Goal: Information Seeking & Learning: Learn about a topic

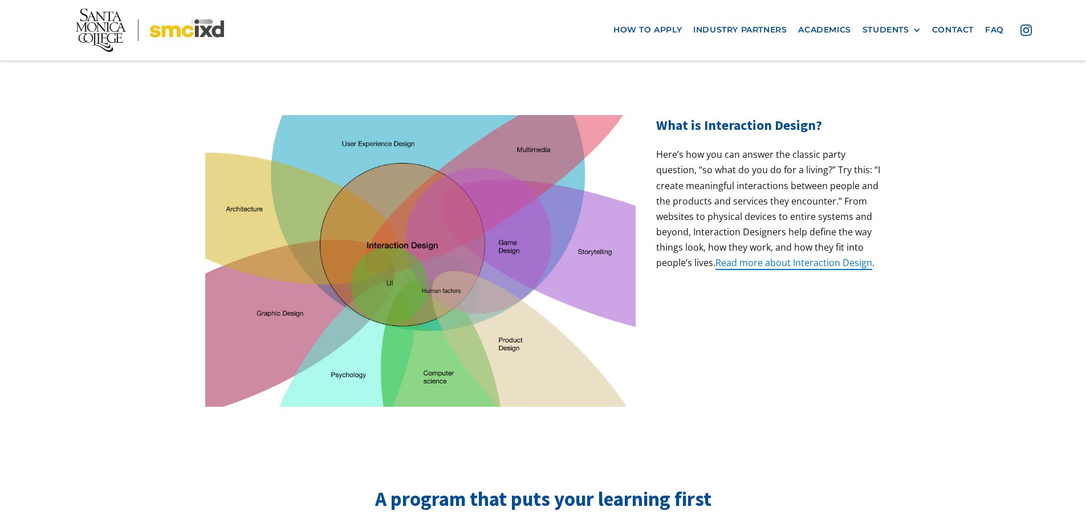
scroll to position [342, 0]
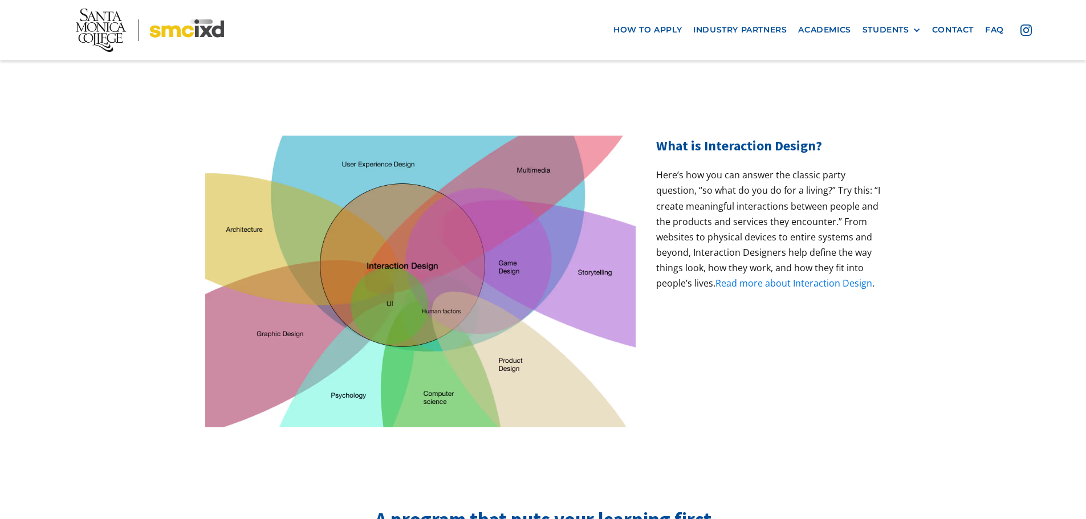
click at [764, 277] on link "Read more about Interaction Design" at bounding box center [793, 283] width 157 height 13
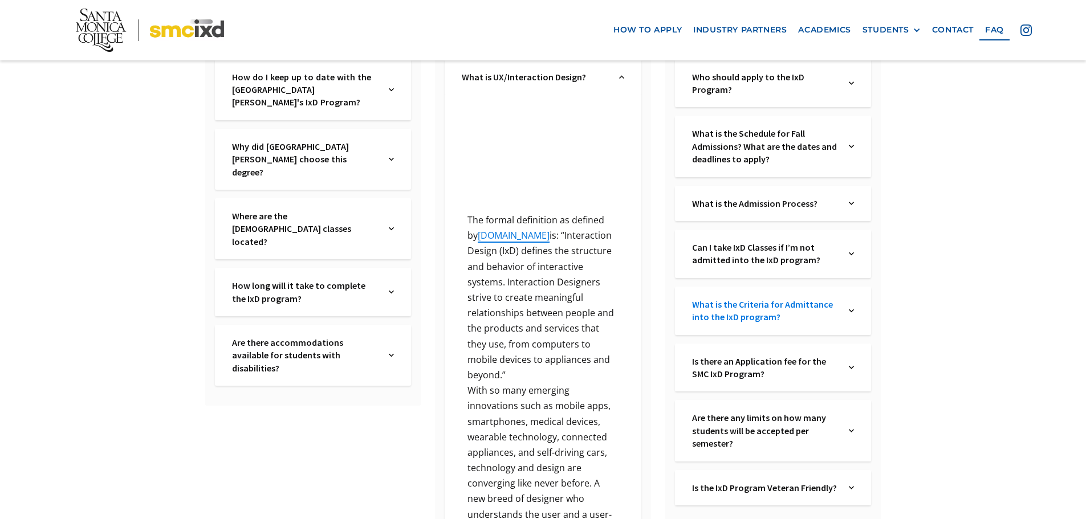
scroll to position [121, 0]
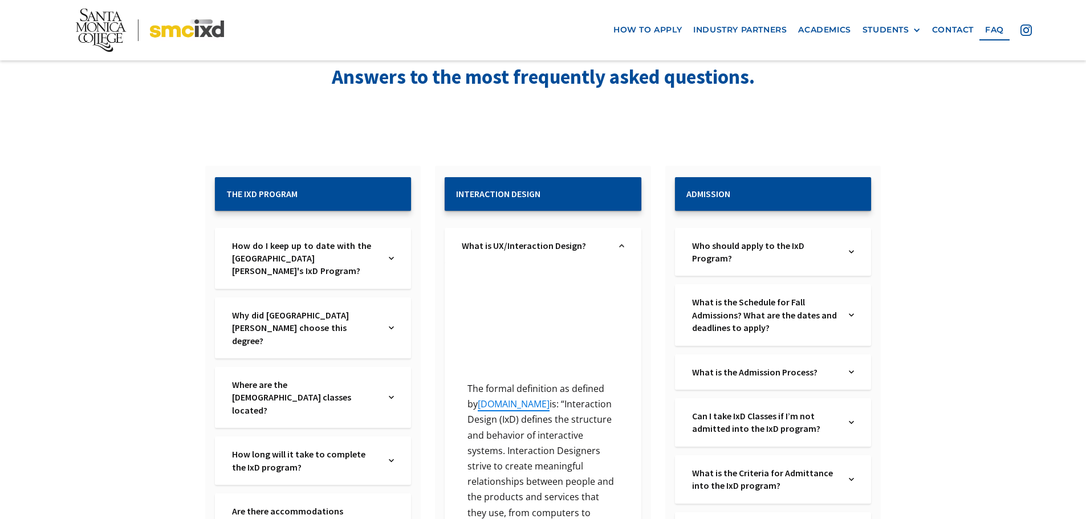
drag, startPoint x: 746, startPoint y: 319, endPoint x: 956, endPoint y: 304, distance: 210.2
click at [786, 331] on link "What is the Schedule for Fall Admissions? What are the dates and deadlines to a…" at bounding box center [765, 315] width 146 height 38
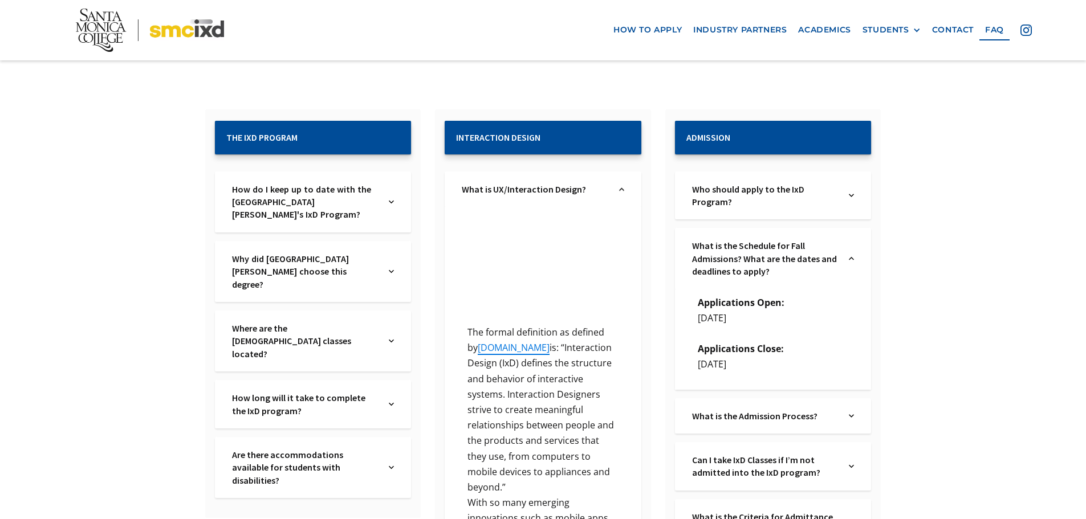
scroll to position [178, 0]
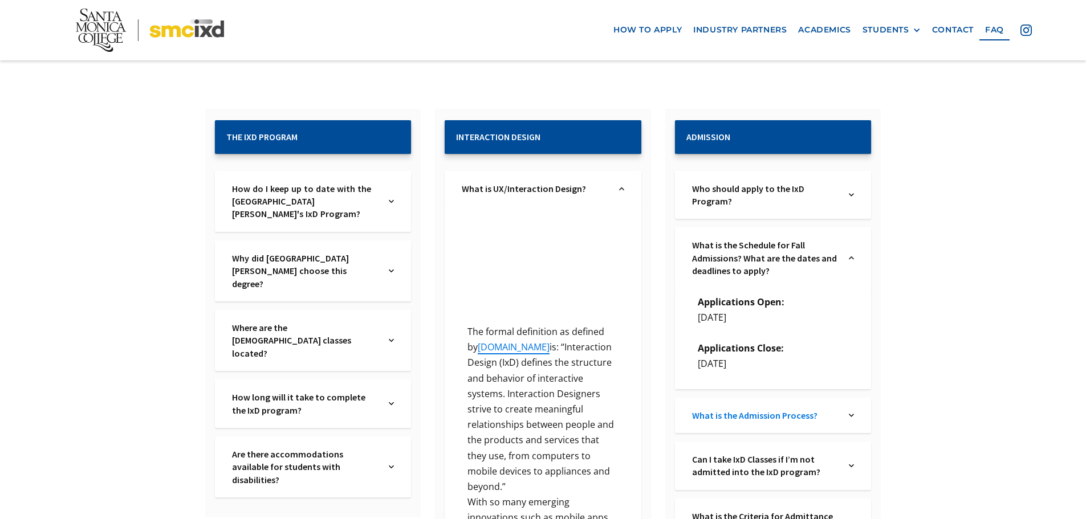
click at [823, 421] on link "What is the Admission Process?" at bounding box center [765, 415] width 146 height 13
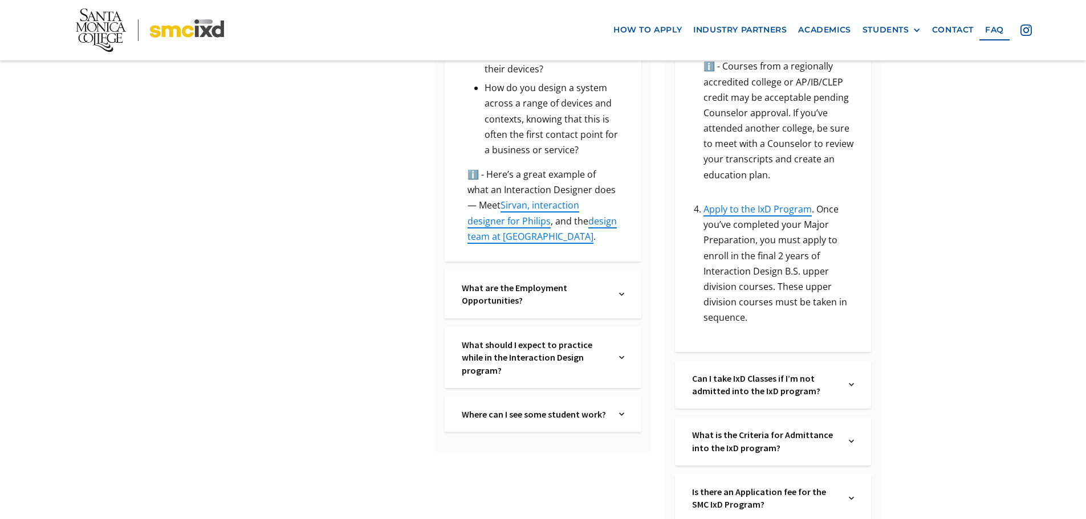
scroll to position [919, 0]
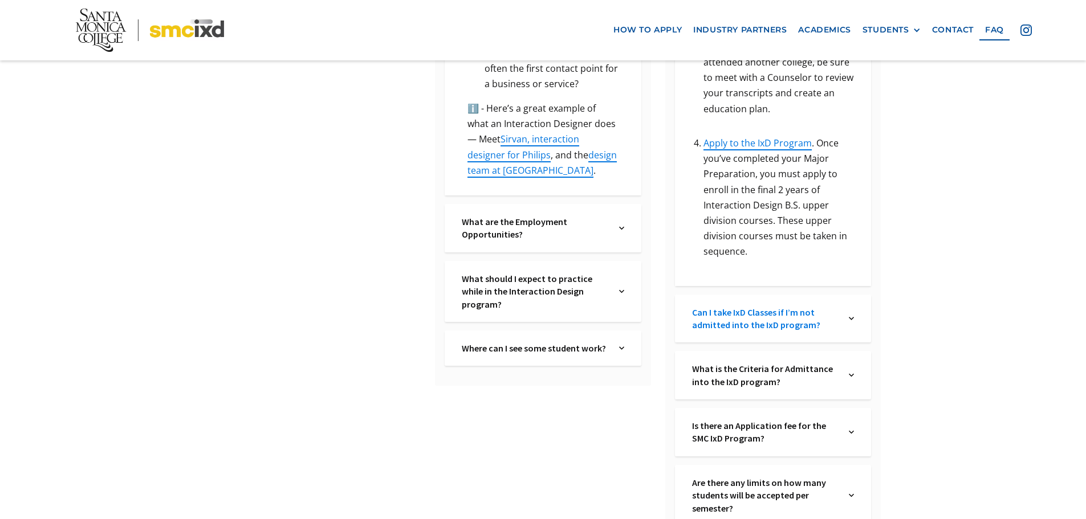
click at [789, 309] on link "Can I take IxD Classes if I’m not admitted into the IxD program?" at bounding box center [765, 319] width 146 height 26
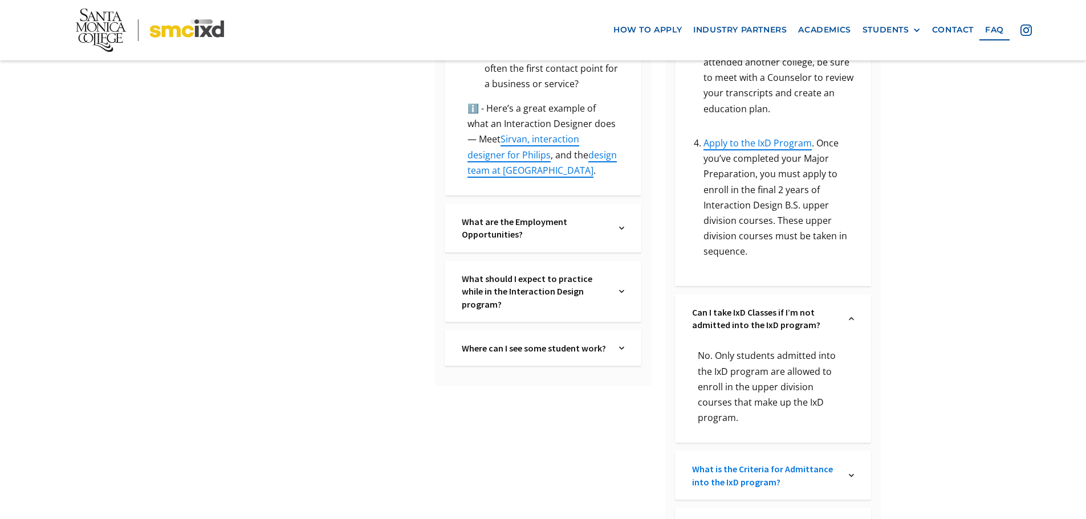
click at [808, 463] on link "What is the Criteria for Admittance into the IxD program?" at bounding box center [765, 476] width 146 height 26
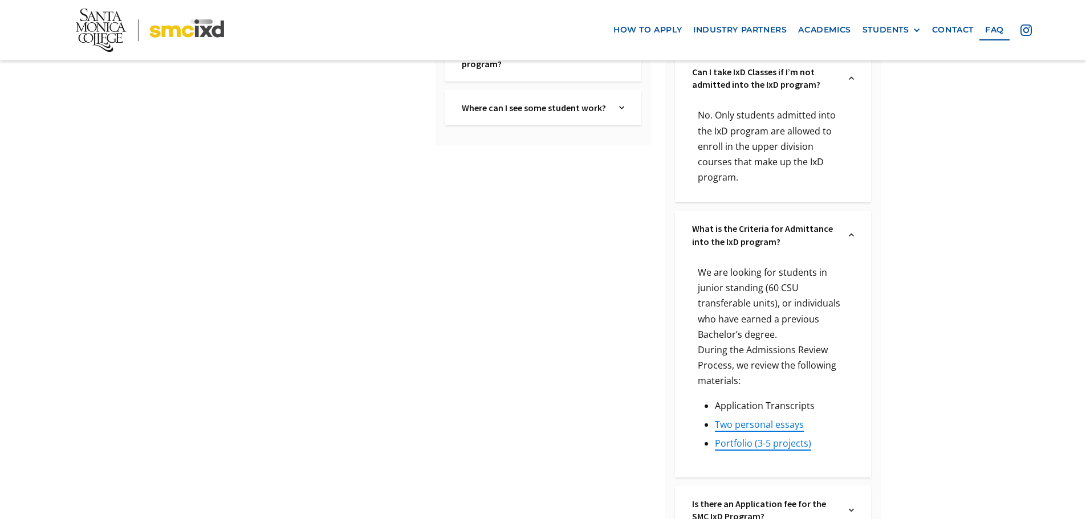
scroll to position [1204, 0]
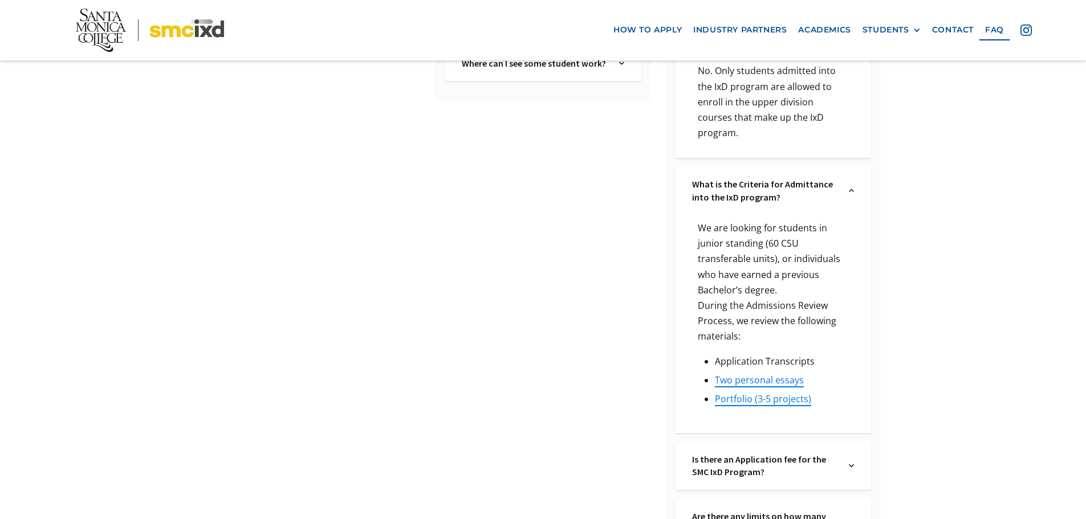
click at [824, 453] on link "Is there an Application fee for the SMC IxD Program?" at bounding box center [765, 466] width 146 height 26
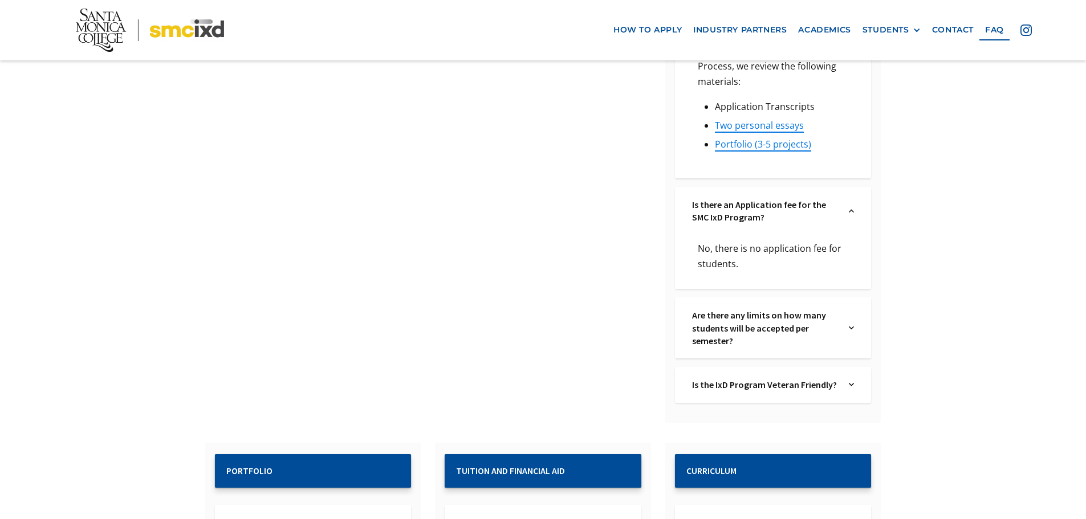
scroll to position [1489, 0]
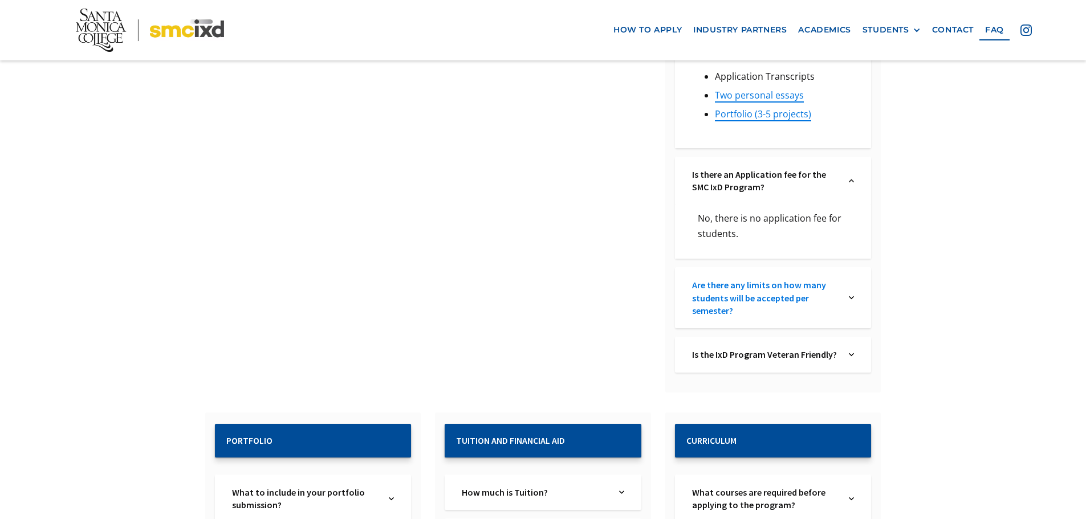
click at [788, 279] on link "Are there any limits on how many students will be accepted per semester?" at bounding box center [765, 298] width 146 height 38
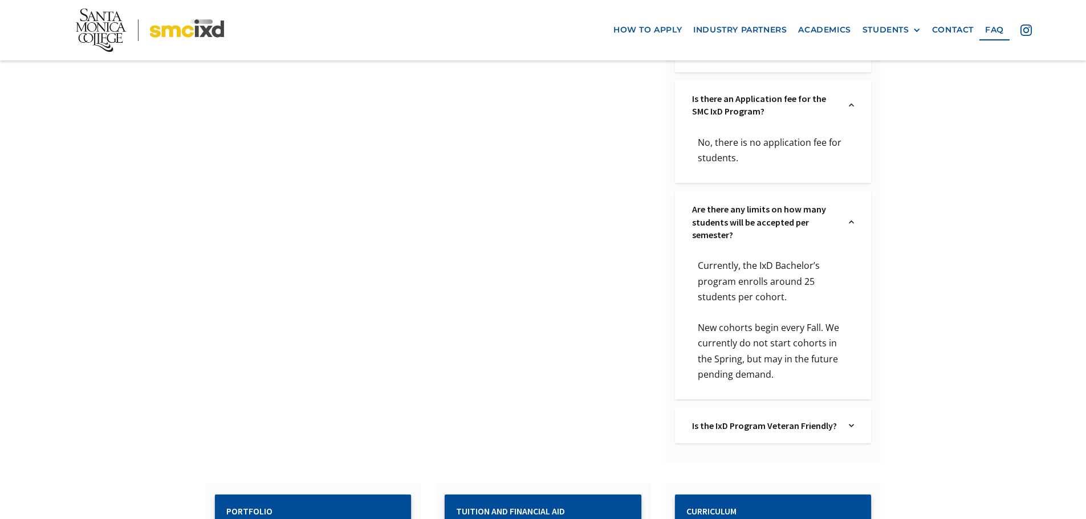
scroll to position [1603, 0]
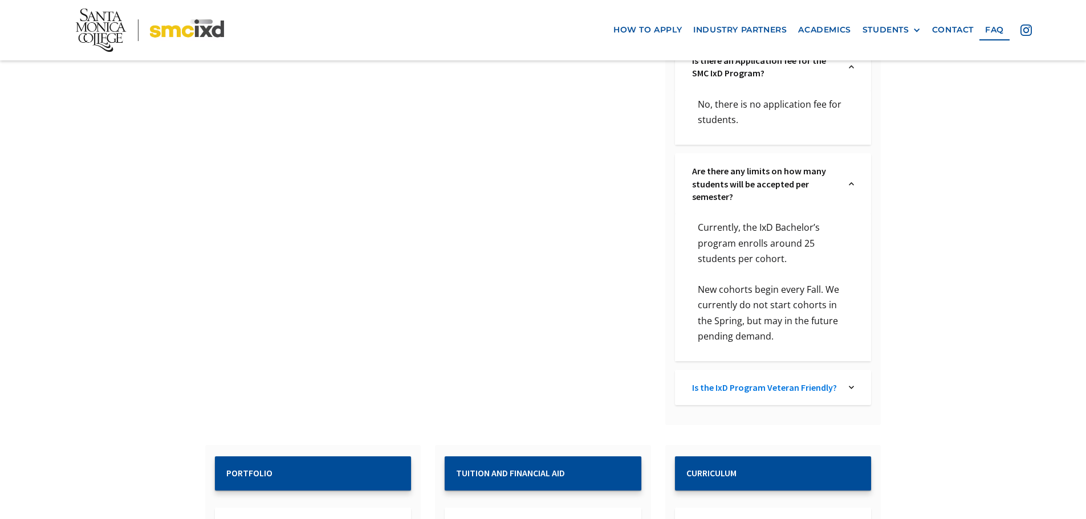
click at [829, 381] on link "Is the IxD Program Veteran Friendly?" at bounding box center [765, 387] width 146 height 13
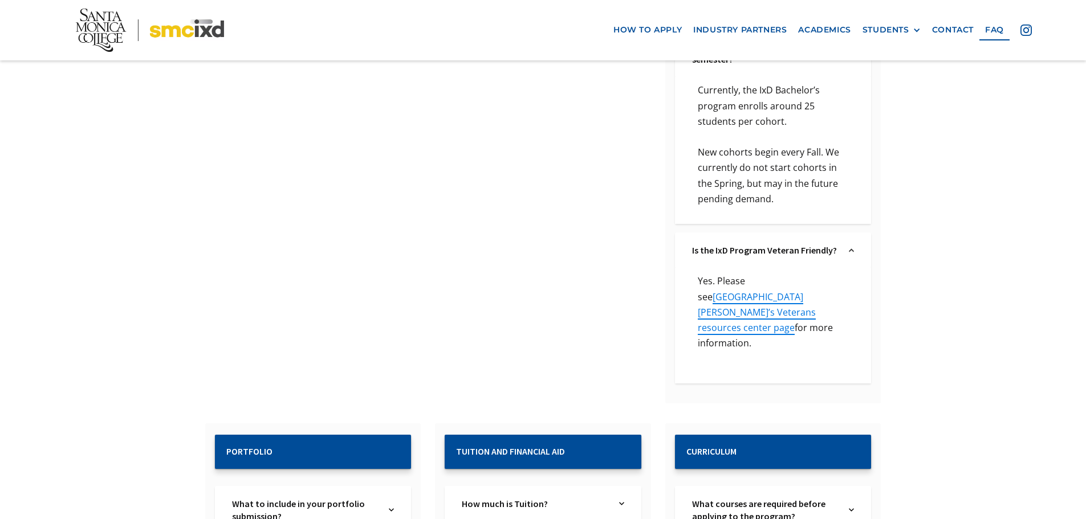
scroll to position [1888, 0]
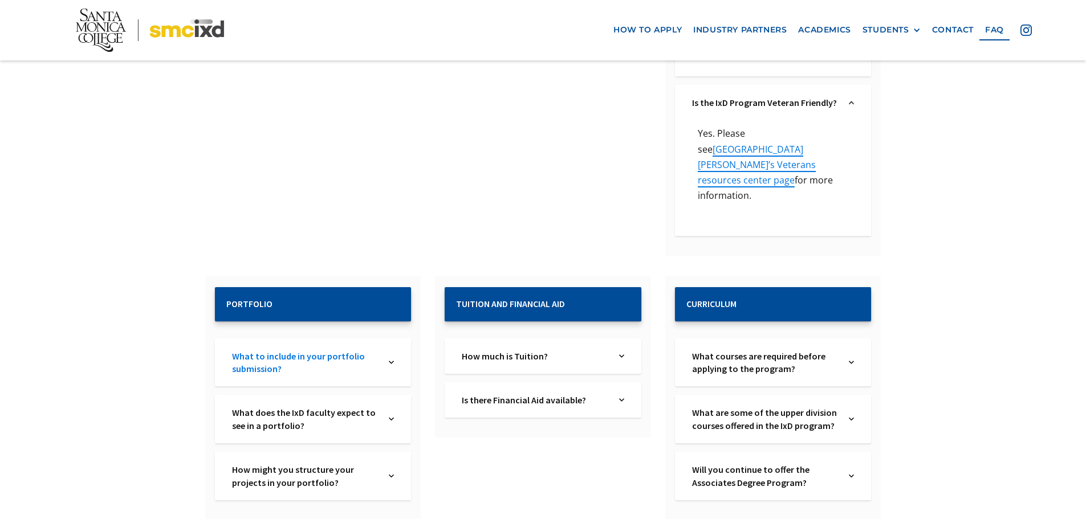
click at [333, 350] on link "What to include in your portfolio submission?" at bounding box center [305, 363] width 146 height 26
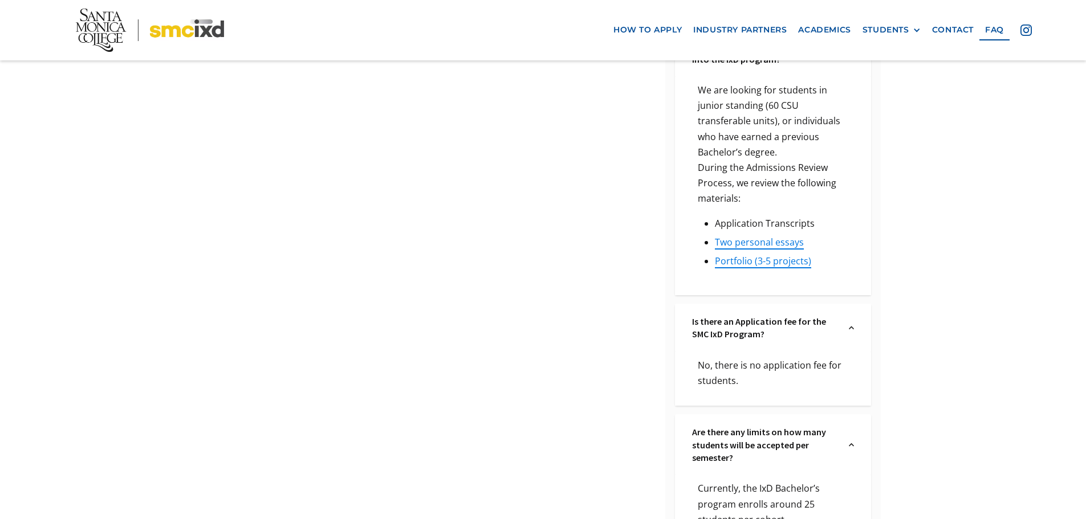
scroll to position [1368, 0]
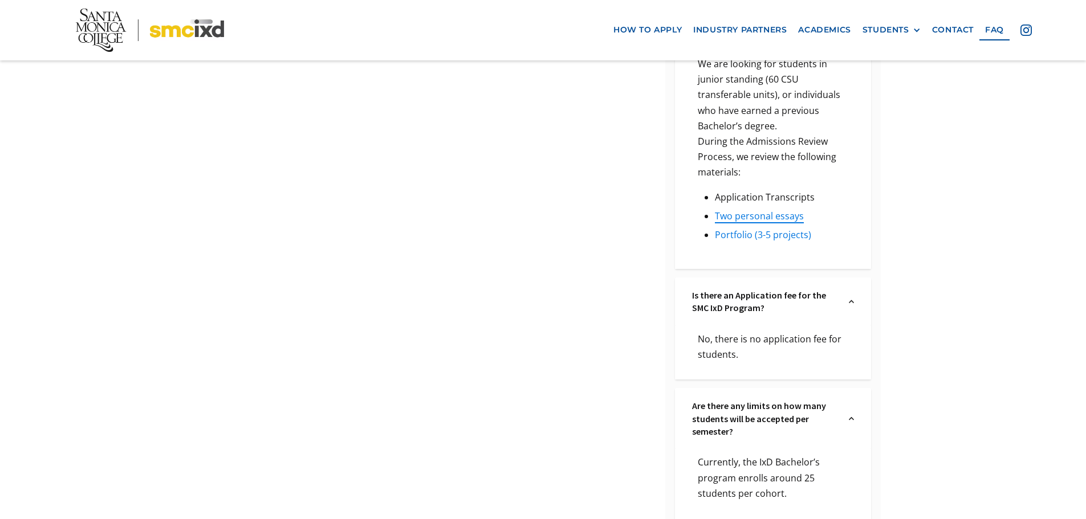
click at [746, 229] on link "Portfolio (3-5 projects)" at bounding box center [763, 235] width 96 height 13
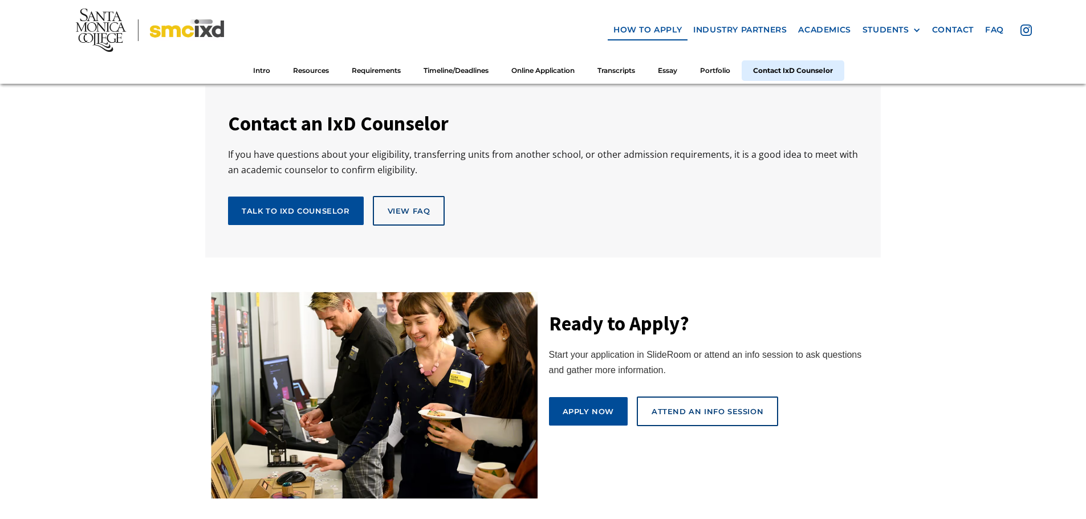
scroll to position [6419, 0]
